Goal: Use online tool/utility: Utilize a website feature to perform a specific function

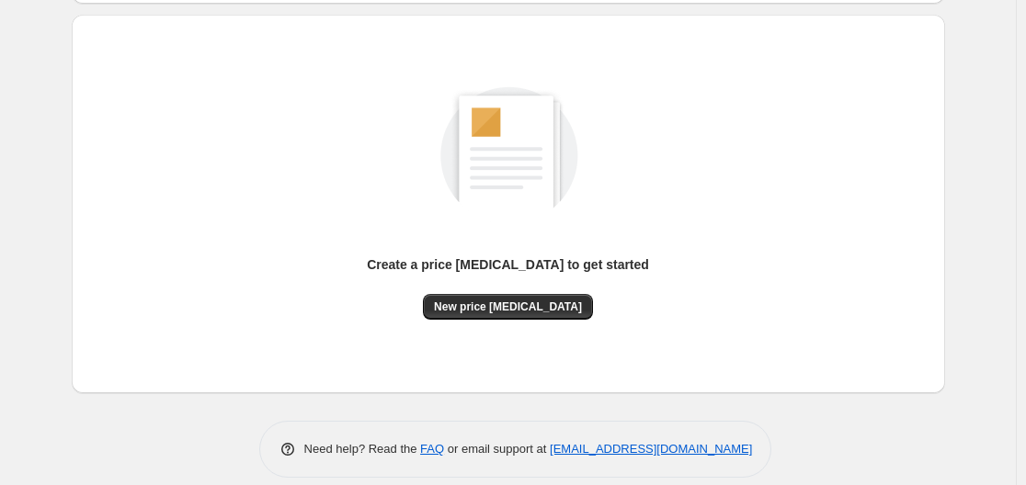
scroll to position [203, 0]
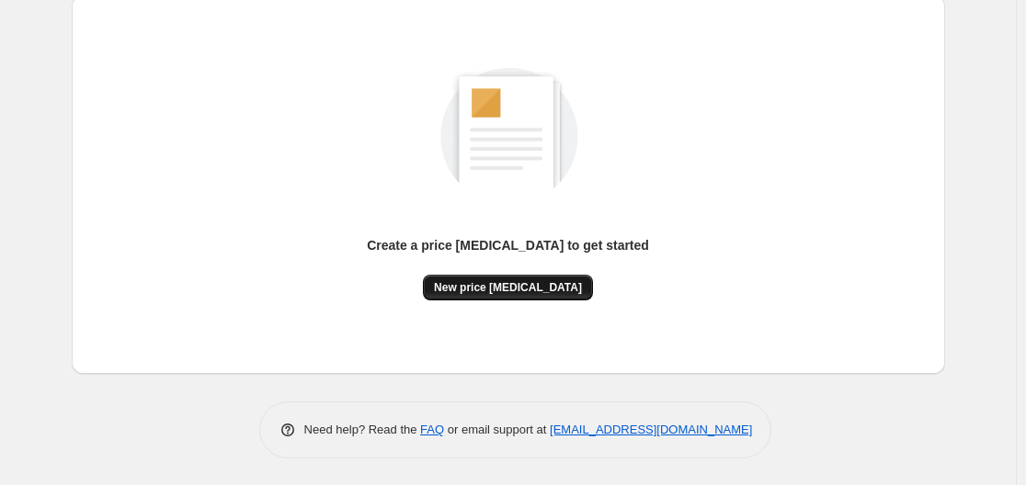
click at [512, 279] on button "New price [MEDICAL_DATA]" at bounding box center [508, 288] width 170 height 26
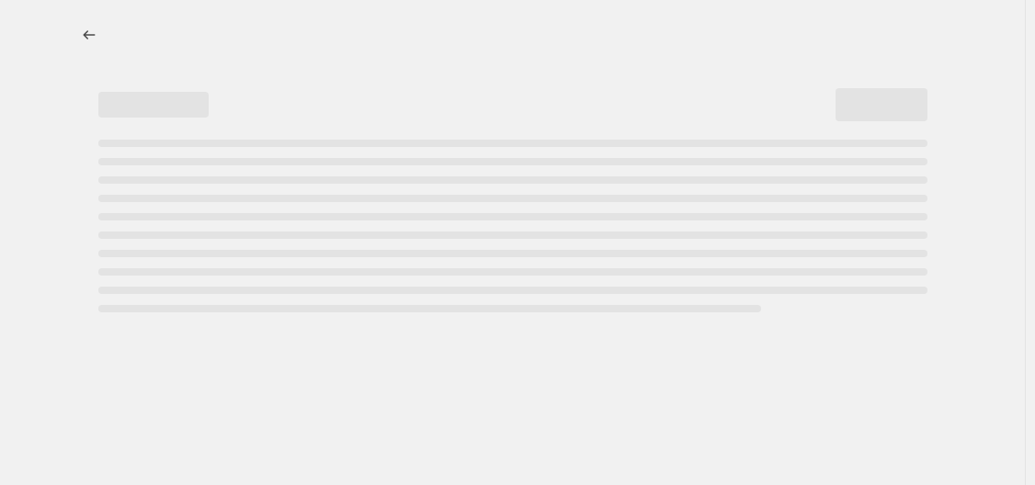
select select "percentage"
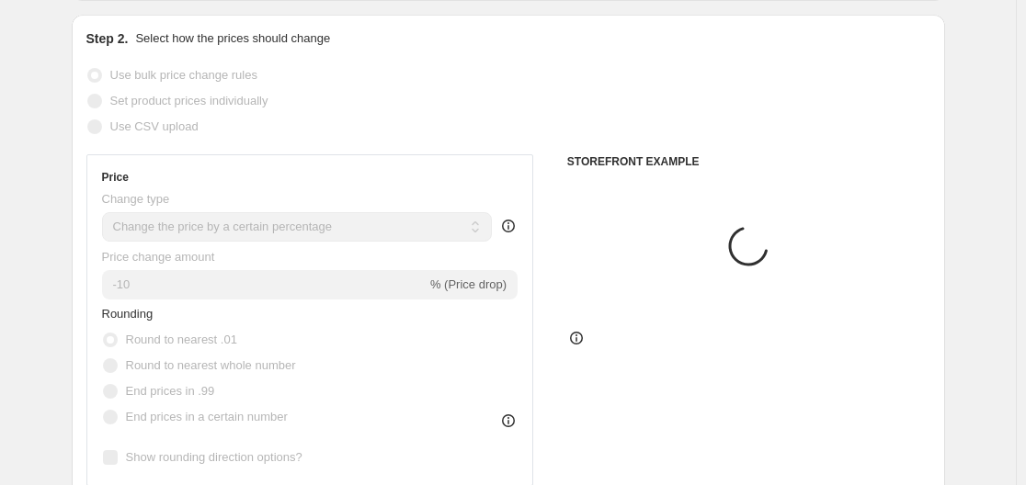
scroll to position [368, 0]
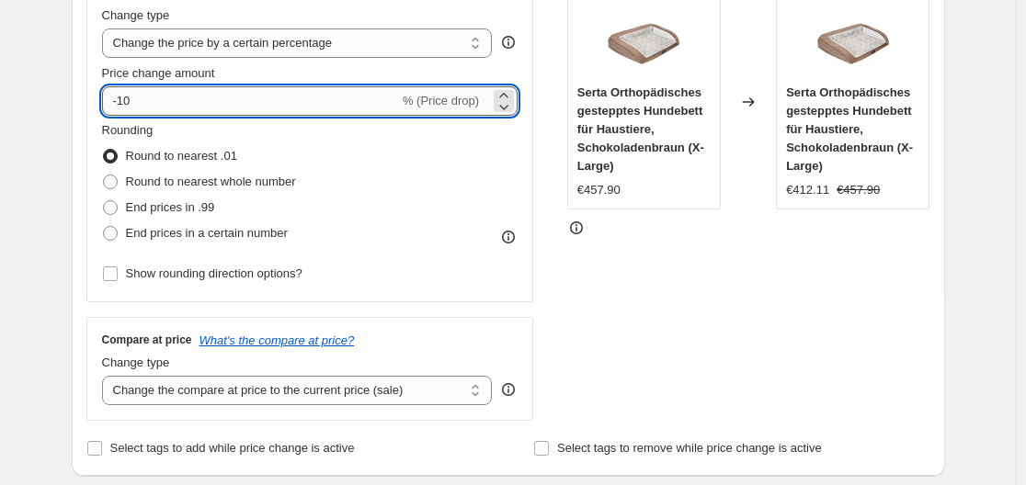
drag, startPoint x: 122, startPoint y: 100, endPoint x: 162, endPoint y: 102, distance: 39.6
click at [162, 102] on input "-10" at bounding box center [250, 100] width 297 height 29
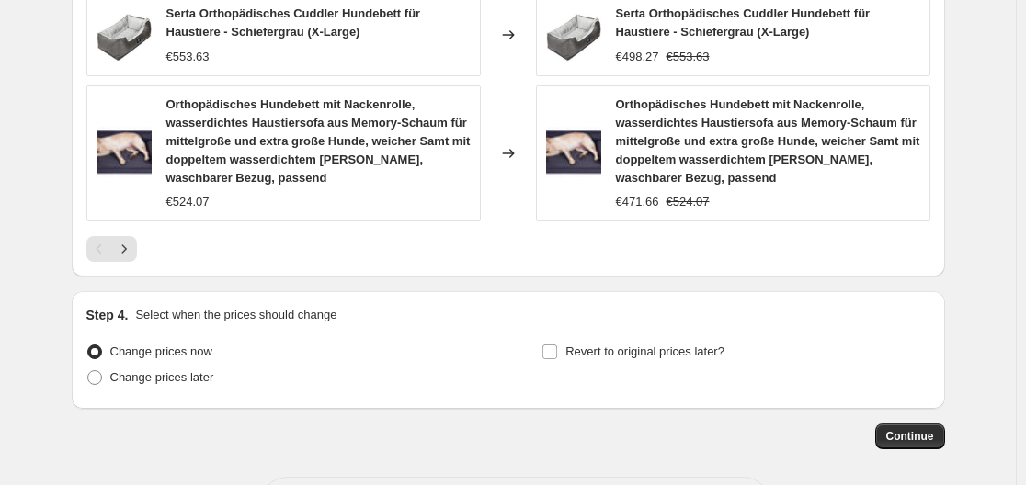
scroll to position [1530, 0]
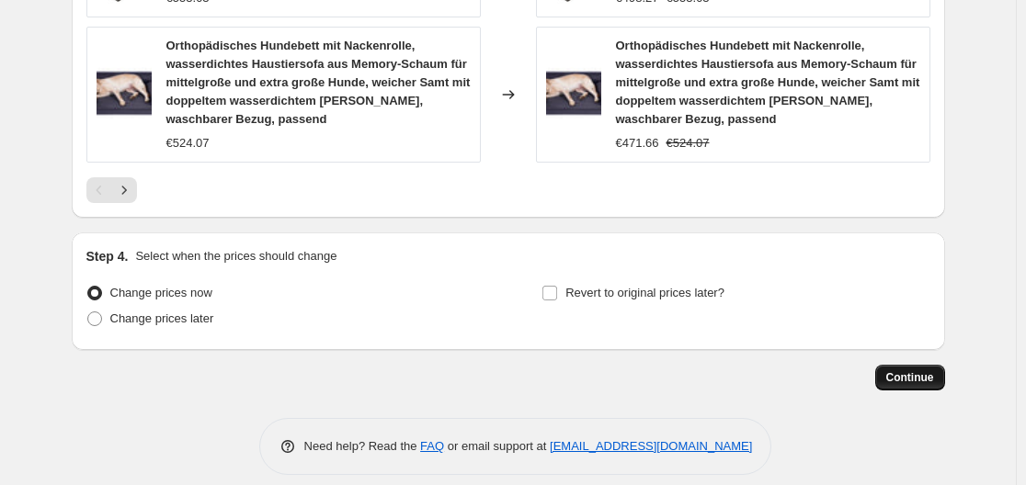
type input "-30"
click at [915, 365] on button "Continue" at bounding box center [910, 378] width 70 height 26
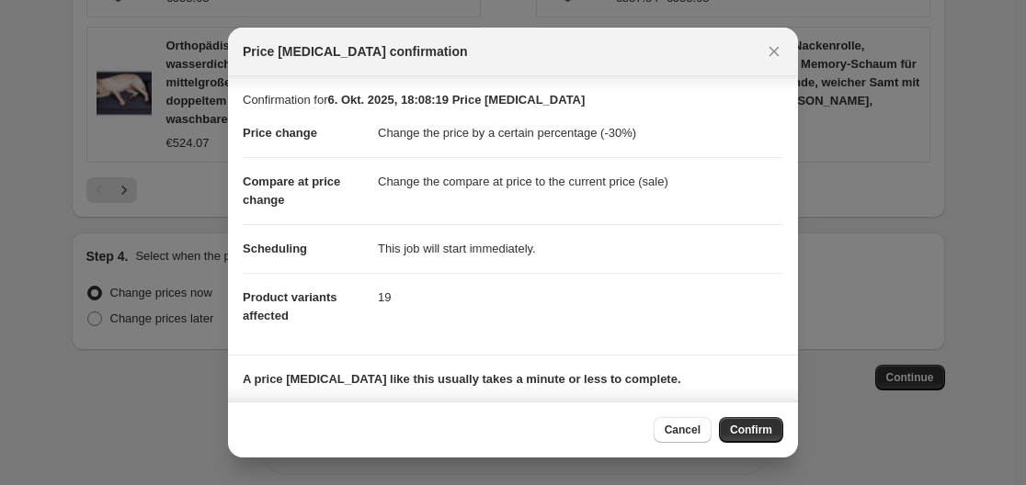
scroll to position [119, 0]
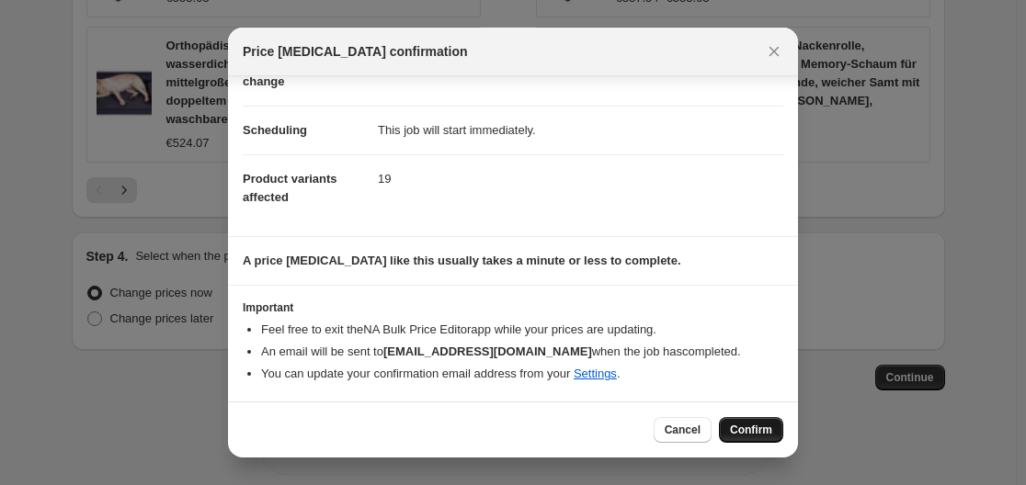
click at [751, 421] on button "Confirm" at bounding box center [751, 430] width 64 height 26
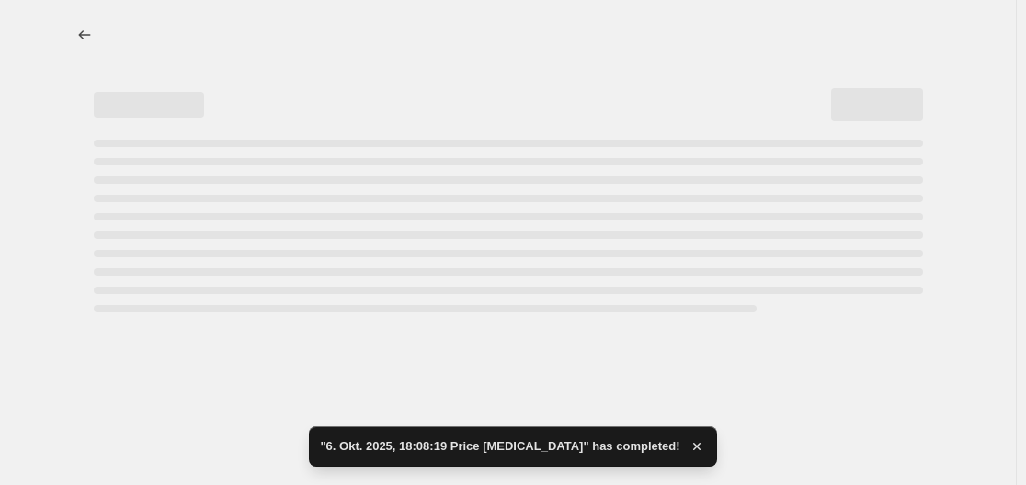
select select "percentage"
